Goal: Task Accomplishment & Management: Use online tool/utility

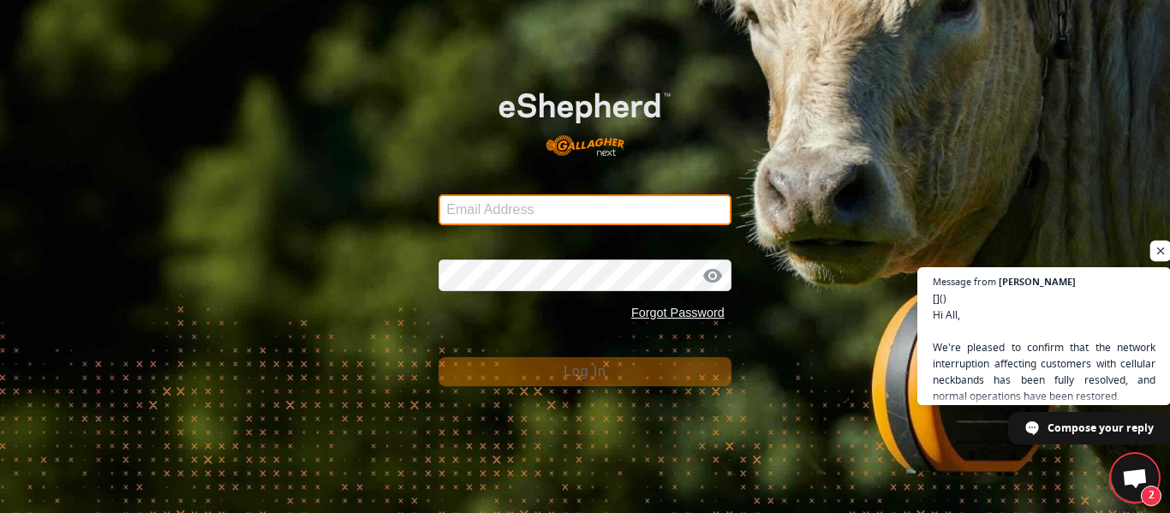
type input "[EMAIL_ADDRESS][DOMAIN_NAME]"
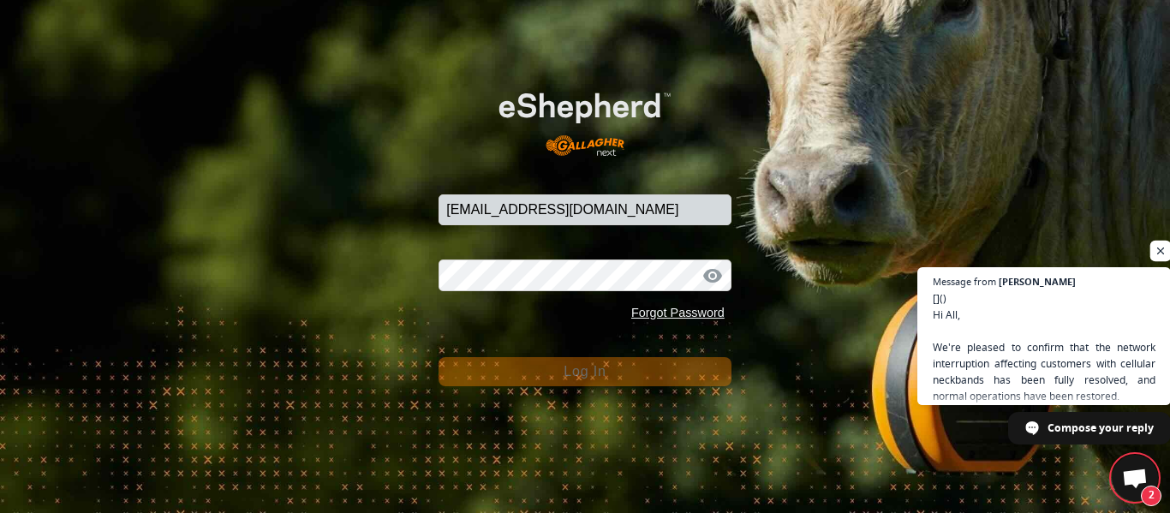
click at [1162, 246] on span "Open chat" at bounding box center [1160, 251] width 21 height 21
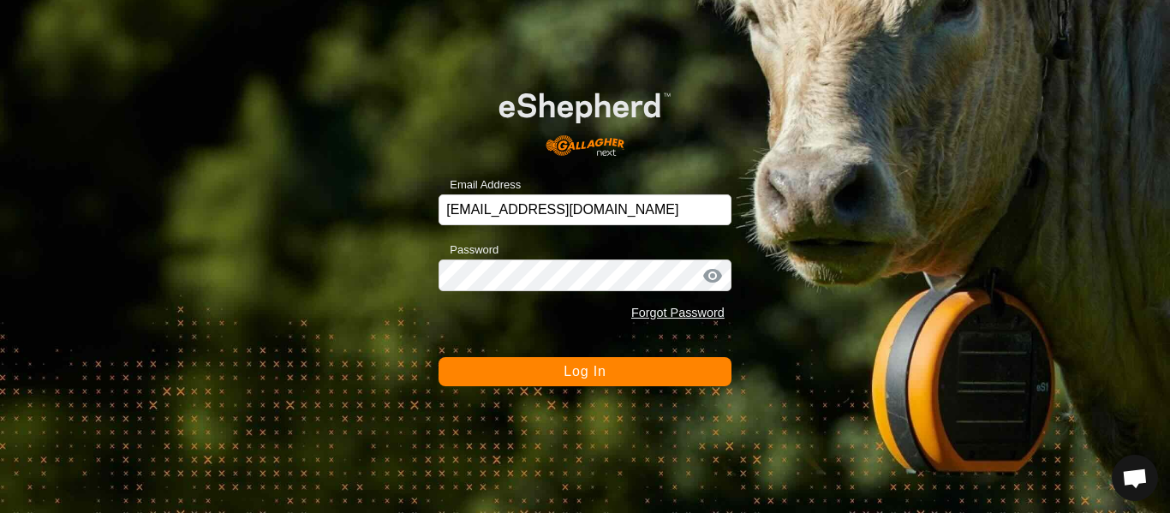
click at [617, 376] on button "Log In" at bounding box center [584, 371] width 293 height 29
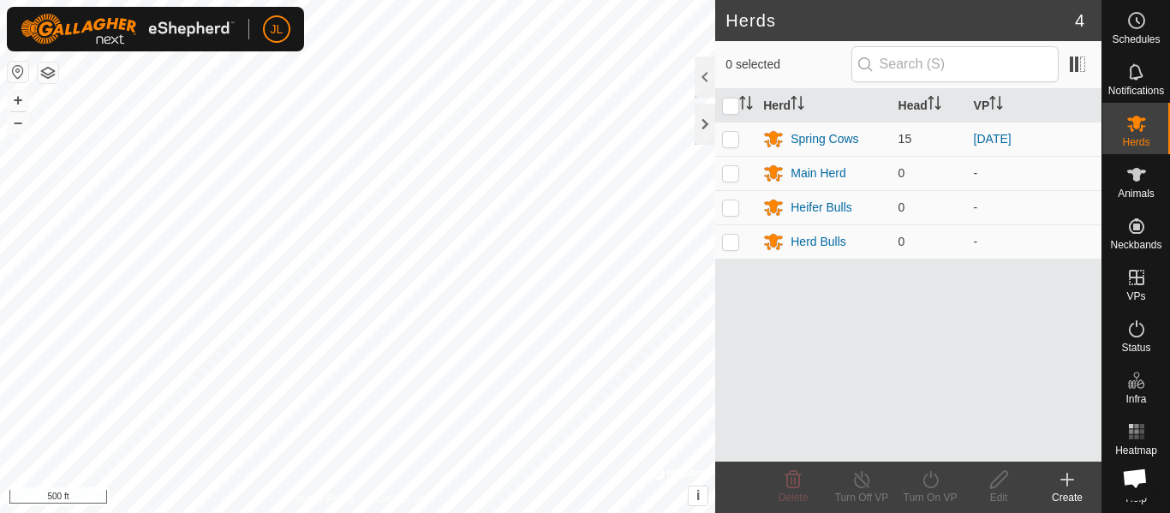
scroll to position [659, 0]
click at [1142, 32] on es-schedule-vp-svg-icon at bounding box center [1136, 20] width 31 height 27
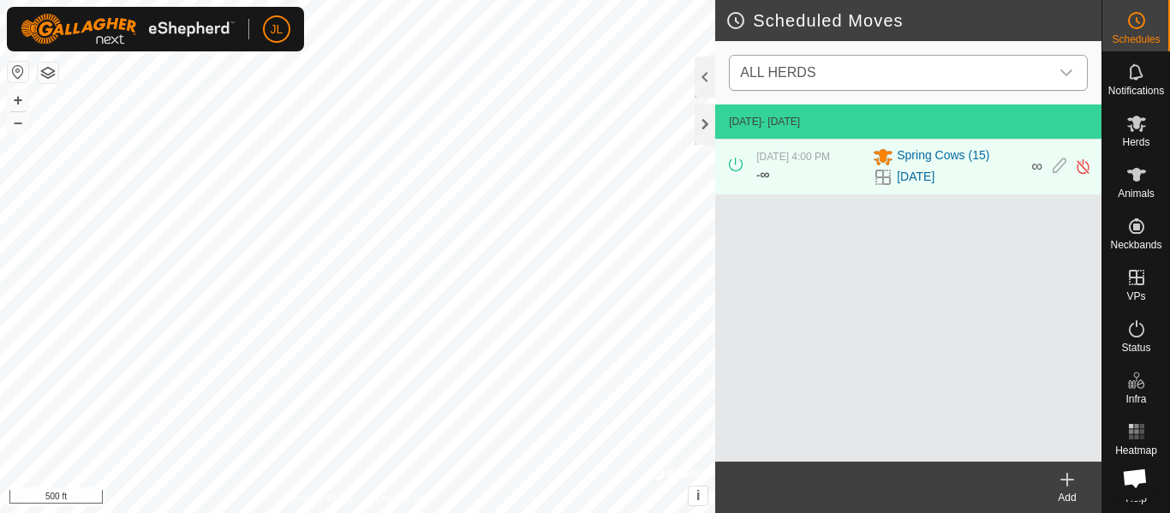
click at [1070, 70] on icon "dropdown trigger" at bounding box center [1066, 72] width 12 height 7
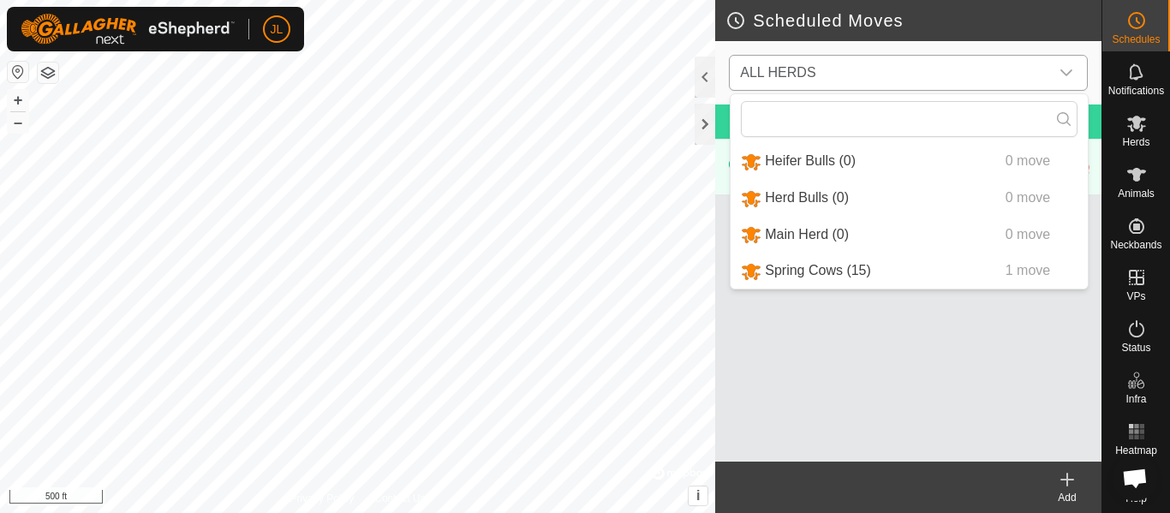
click at [805, 266] on li "Spring Cows (15) 1 move" at bounding box center [909, 270] width 357 height 35
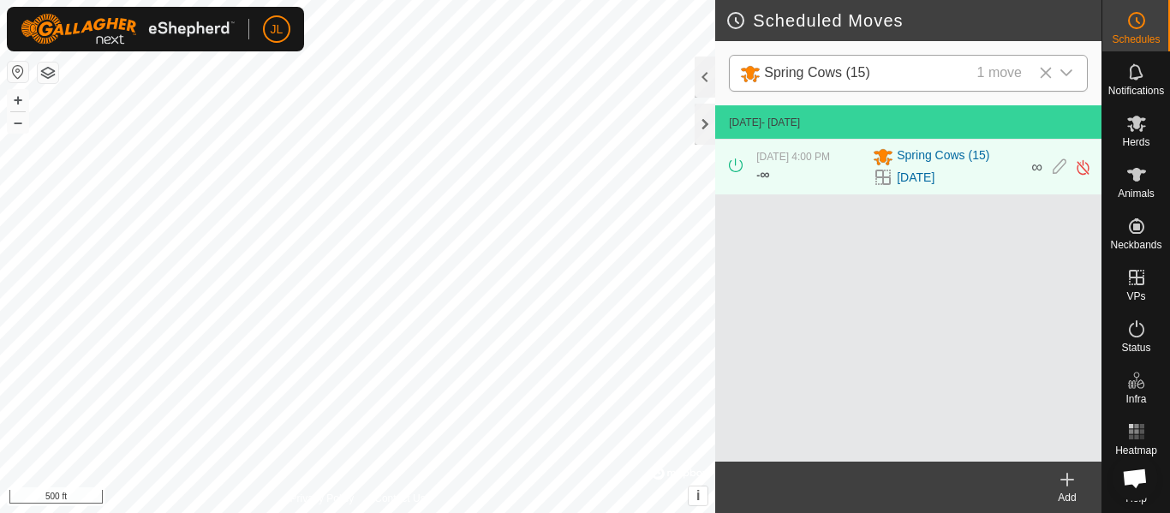
click at [1072, 480] on icon at bounding box center [1067, 480] width 12 height 0
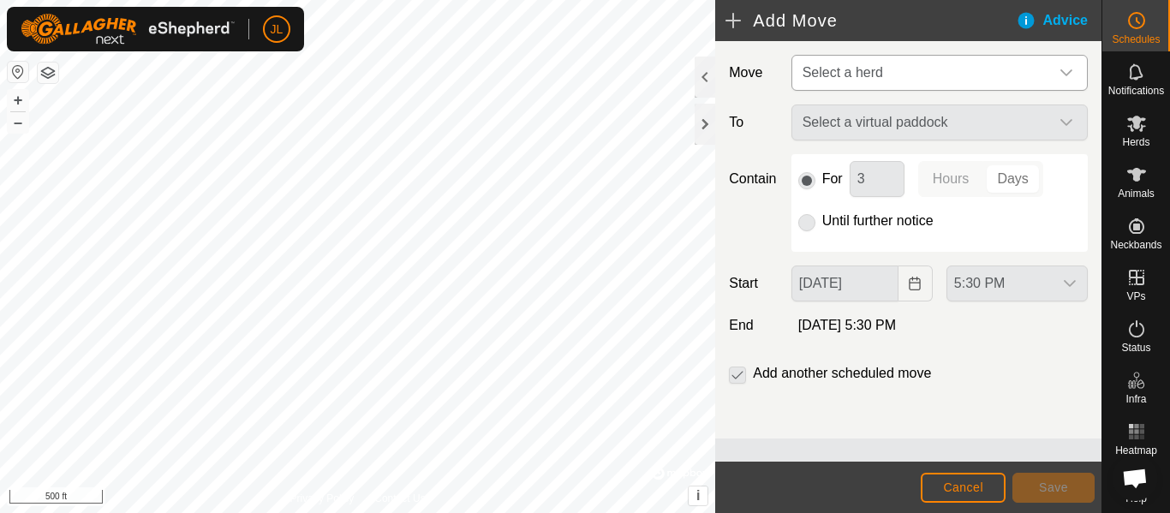
click at [1060, 80] on div "dropdown trigger" at bounding box center [1066, 73] width 34 height 34
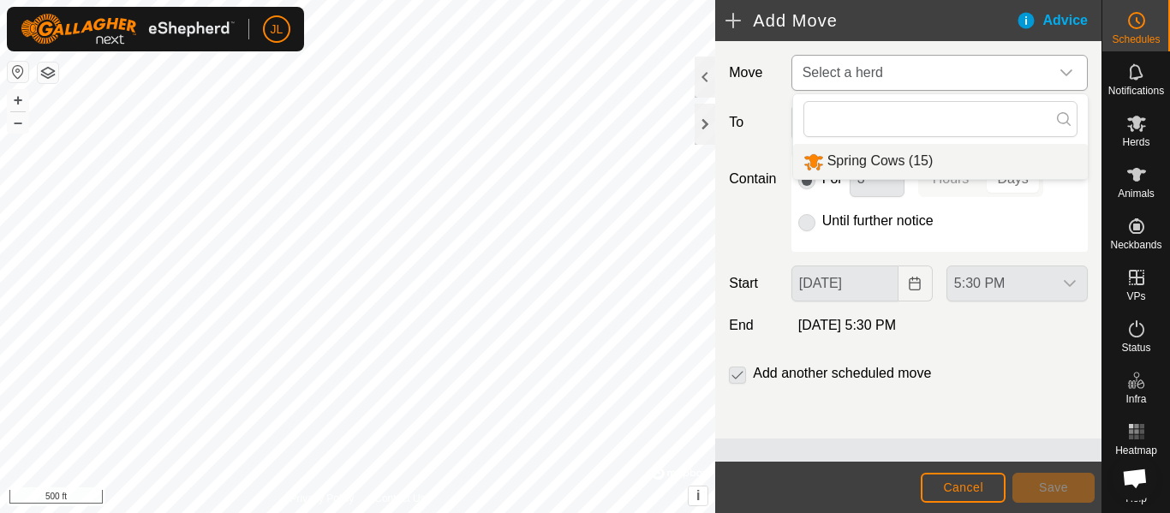
click at [859, 162] on li "Spring Cows (15)" at bounding box center [940, 161] width 295 height 35
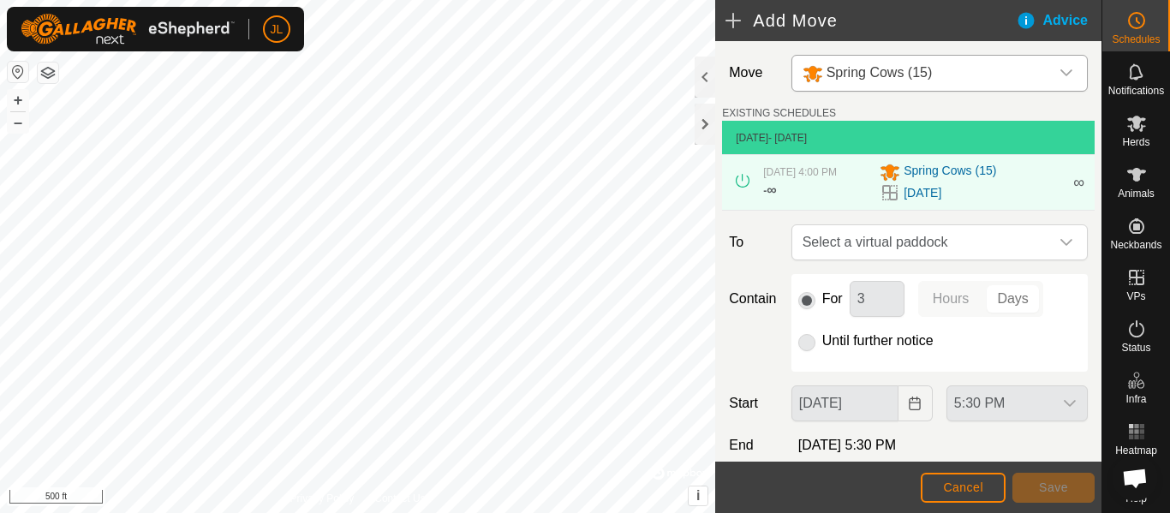
click at [796, 344] on div "For 3 Hours Days Until further notice" at bounding box center [939, 323] width 296 height 98
click at [1054, 230] on div "dropdown trigger" at bounding box center [1066, 242] width 34 height 34
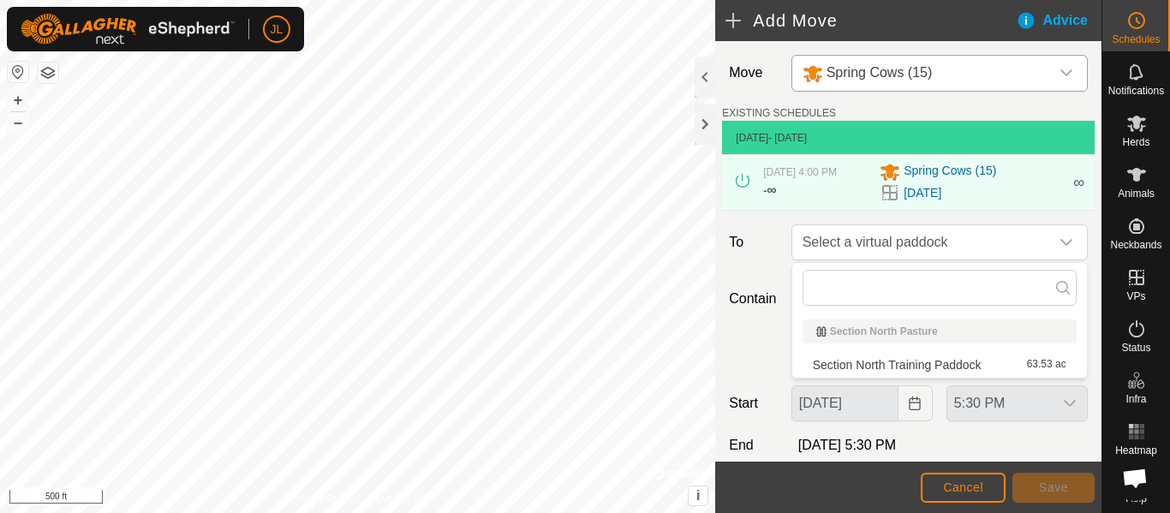
click at [943, 363] on li "Section North Training Paddock 63.53 ac" at bounding box center [939, 365] width 274 height 26
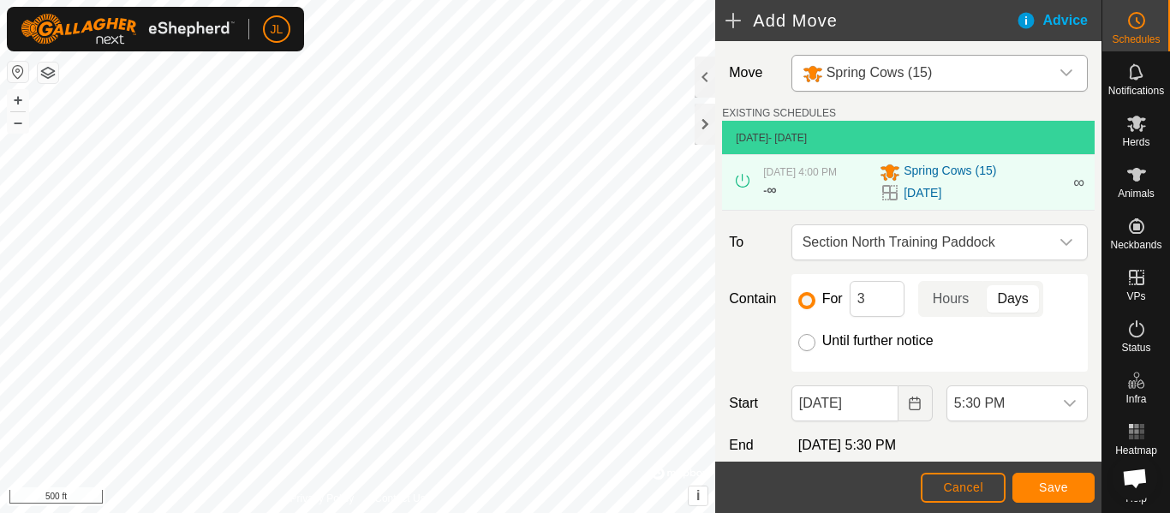
click at [811, 343] on input "Until further notice" at bounding box center [806, 342] width 17 height 17
radio input "true"
checkbox input "false"
click at [1053, 492] on span "Save" at bounding box center [1053, 487] width 29 height 14
